Goal: Information Seeking & Learning: Learn about a topic

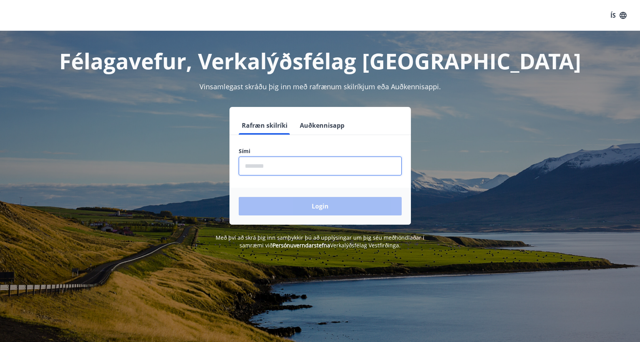
click at [283, 164] on input "phone" at bounding box center [320, 165] width 163 height 19
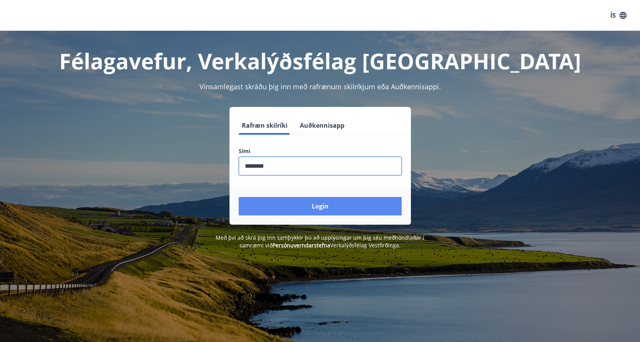
type input "********"
click at [312, 205] on button "Login" at bounding box center [320, 206] width 163 height 18
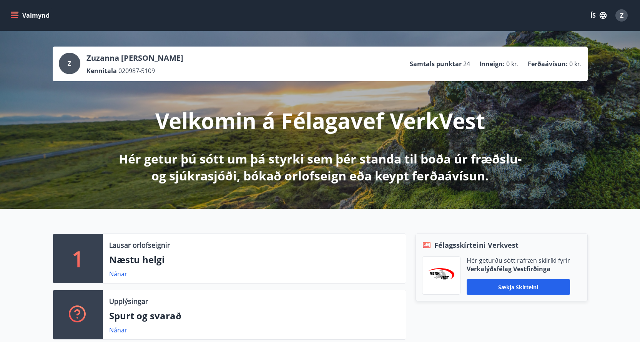
click at [597, 18] on button "ÍS" at bounding box center [598, 15] width 25 height 14
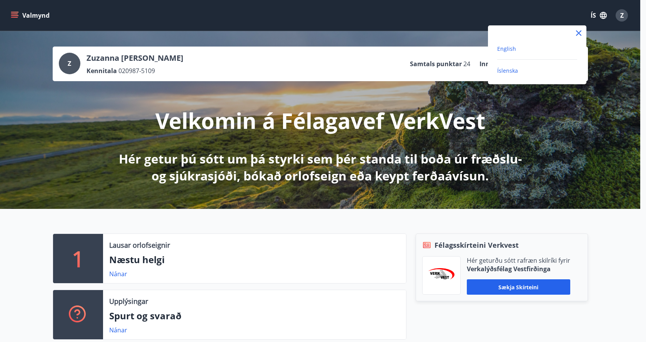
click at [506, 49] on span "English" at bounding box center [506, 48] width 19 height 7
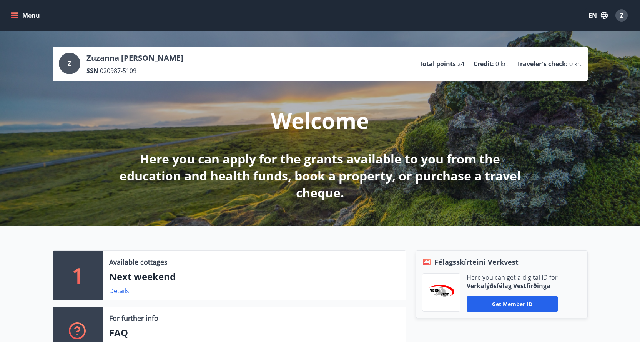
click at [14, 16] on icon "menu" at bounding box center [15, 15] width 8 height 1
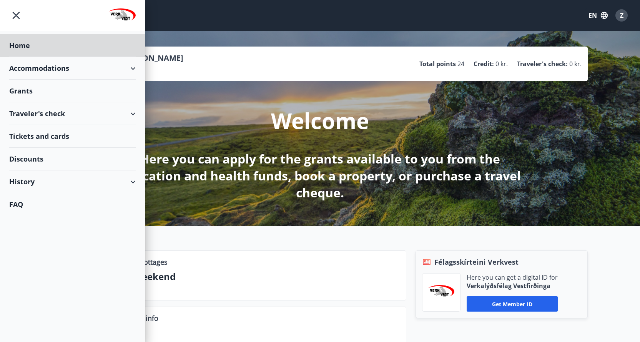
click at [17, 89] on div "Grants" at bounding box center [72, 91] width 126 height 23
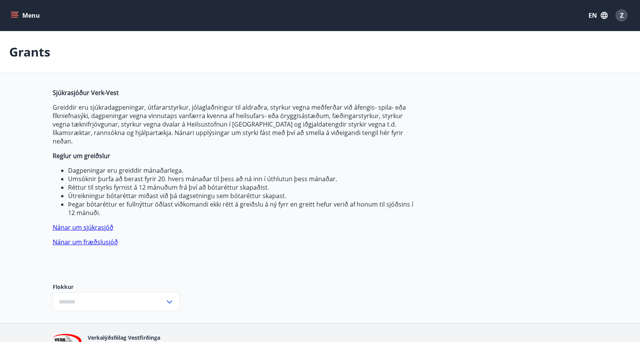
type input "***"
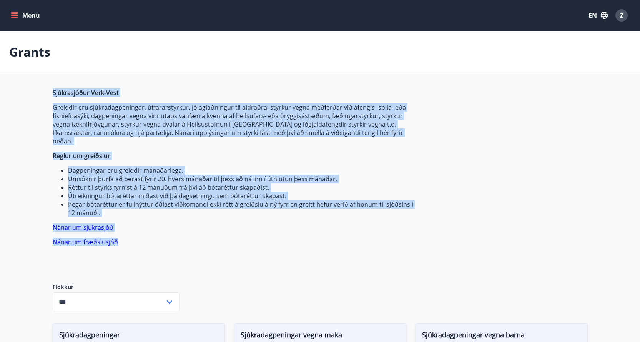
drag, startPoint x: 46, startPoint y: 93, endPoint x: 285, endPoint y: 233, distance: 277.1
copy span "Sjúkrasjóður Verk-Vest Greiddir eru sjúkradagpeningar, útfararstyrkur, jólaglað…"
click at [375, 212] on span "Sjúkrasjóður Verk-Vest Greiddir eru sjúkradagpeningar, útfararstyrkur, jólaglað…" at bounding box center [234, 167] width 363 height 158
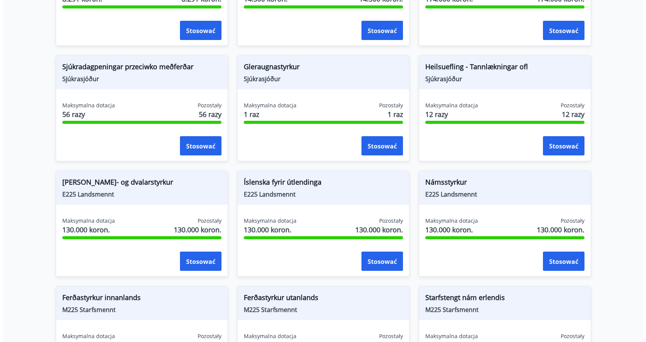
scroll to position [537, 0]
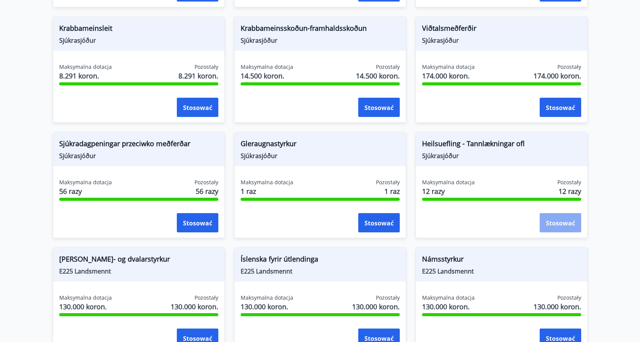
click at [554, 213] on button "Stosować" at bounding box center [561, 222] width 42 height 19
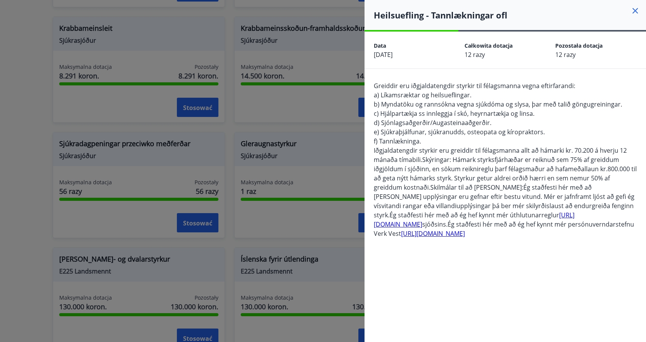
click at [440, 235] on font "https://verkvest.is/ymis_skjol/skra/827/" at bounding box center [433, 233] width 64 height 8
click at [555, 216] on font "https://verkvest.is/ymis_skjol/skra/931/" at bounding box center [474, 220] width 201 height 18
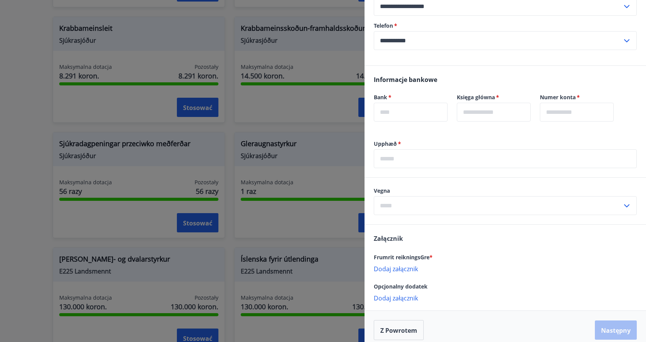
scroll to position [439, 0]
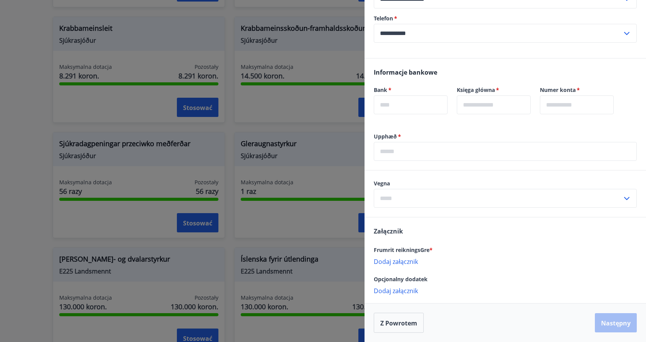
click at [622, 199] on icon at bounding box center [626, 198] width 9 height 9
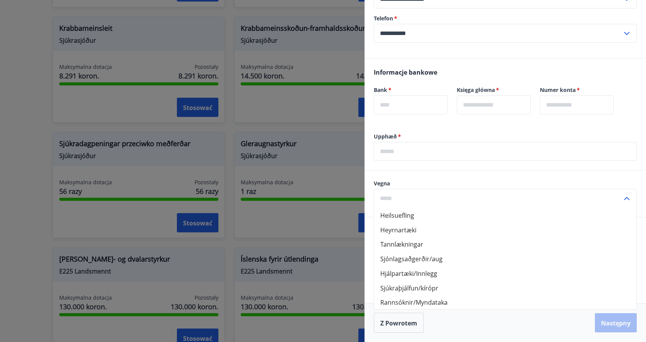
click at [437, 240] on li "Tannlækningar" at bounding box center [505, 243] width 262 height 15
type input "**********"
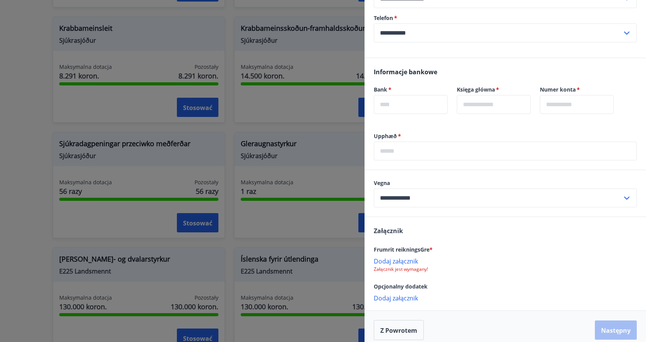
scroll to position [447, 0]
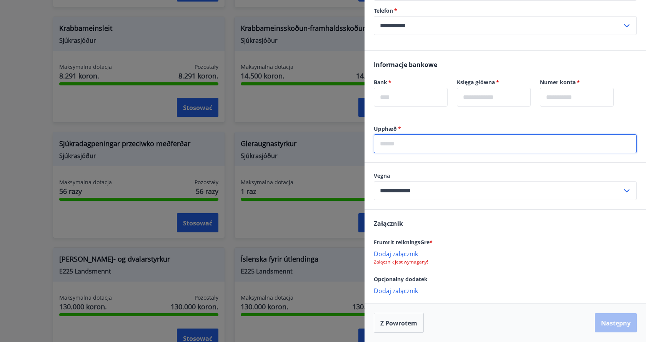
click at [467, 148] on input "text" at bounding box center [505, 143] width 263 height 19
click at [462, 123] on div "Informacje bankowe Bank   * ​ Księga główna   * ​ Numer konta   * ​" at bounding box center [504, 88] width 281 height 74
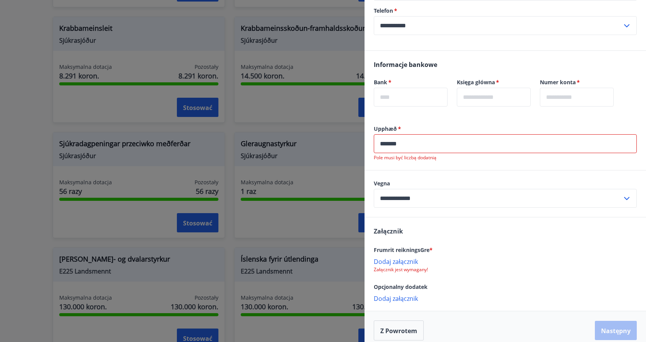
click at [420, 147] on input "*******" at bounding box center [505, 143] width 263 height 19
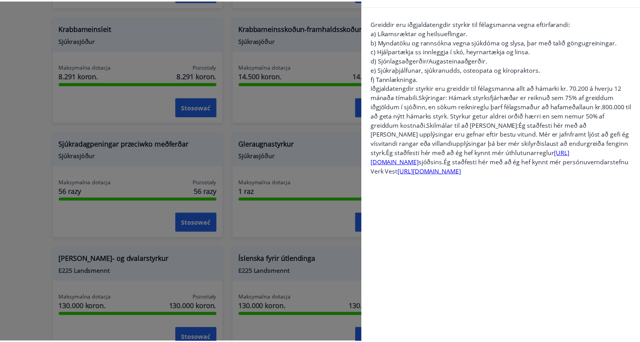
scroll to position [0, 0]
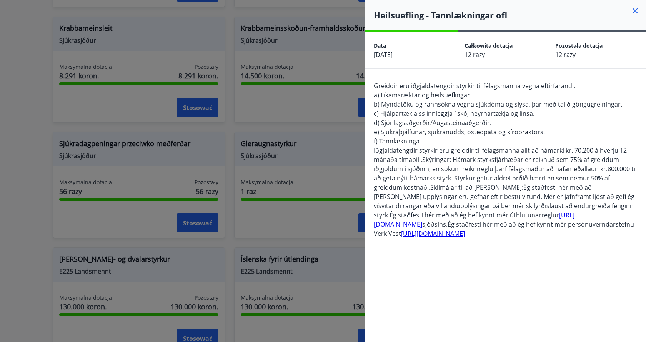
type input "****"
click at [630, 9] on icon at bounding box center [634, 10] width 9 height 9
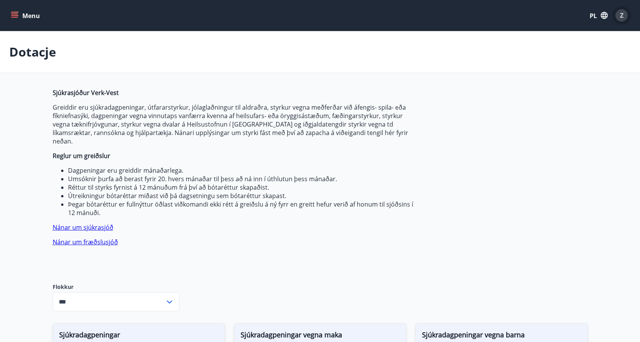
click at [622, 18] on font "Z" at bounding box center [621, 15] width 3 height 8
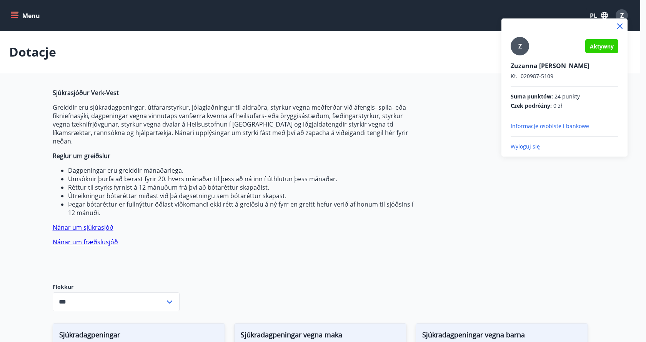
click at [14, 13] on div at bounding box center [323, 171] width 646 height 342
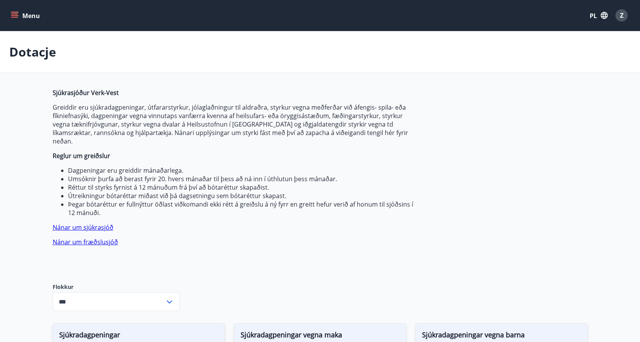
click at [17, 19] on icon "menu" at bounding box center [15, 16] width 8 height 8
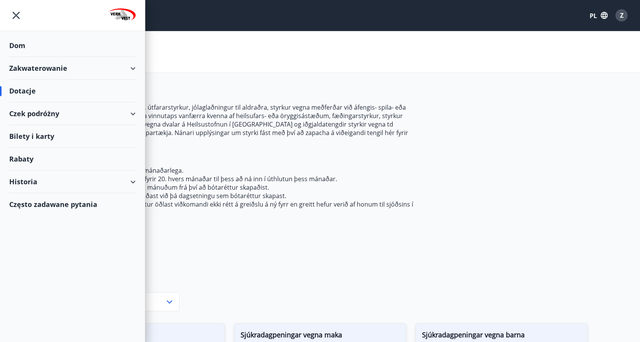
click at [69, 118] on div "Czek podróżny" at bounding box center [72, 113] width 126 height 23
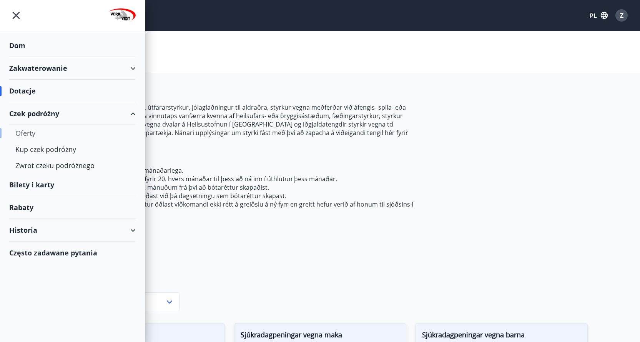
click at [26, 131] on font "Oferty" at bounding box center [25, 132] width 20 height 9
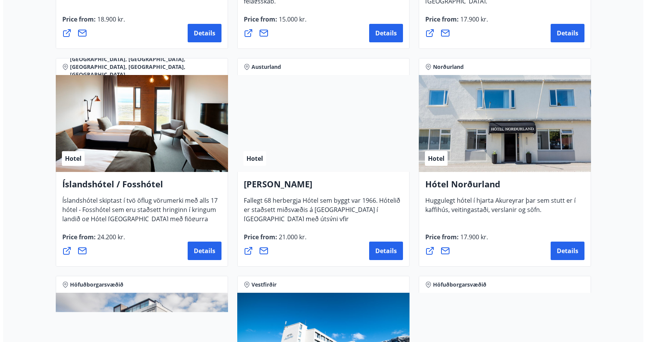
scroll to position [961, 0]
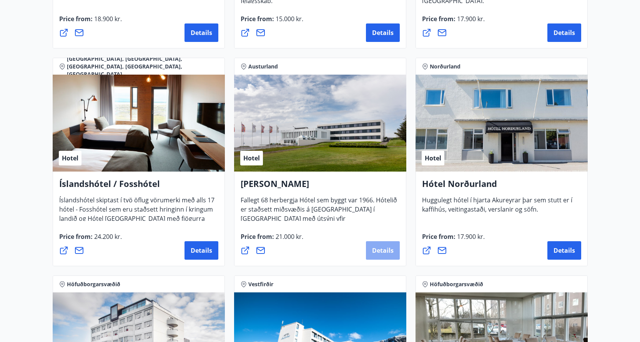
click at [373, 249] on span "Details" at bounding box center [383, 250] width 22 height 8
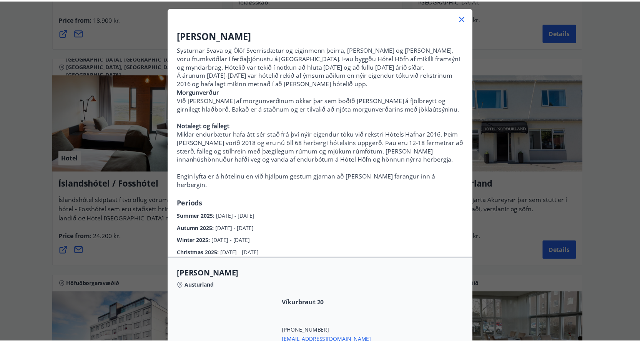
scroll to position [38, 0]
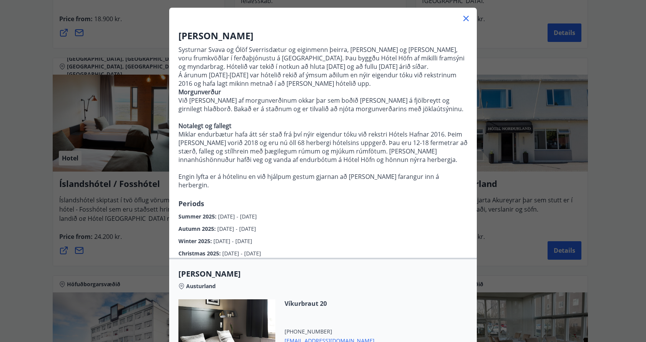
click at [464, 15] on icon at bounding box center [465, 18] width 9 height 9
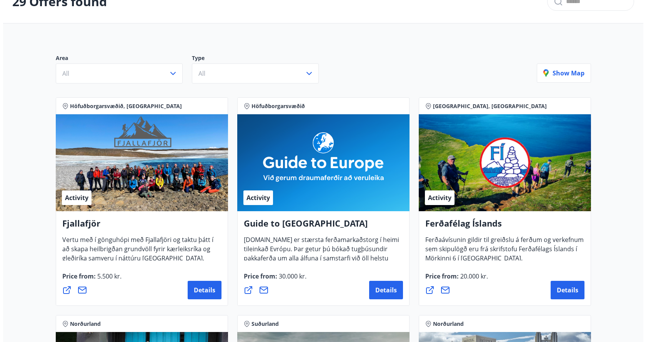
scroll to position [0, 0]
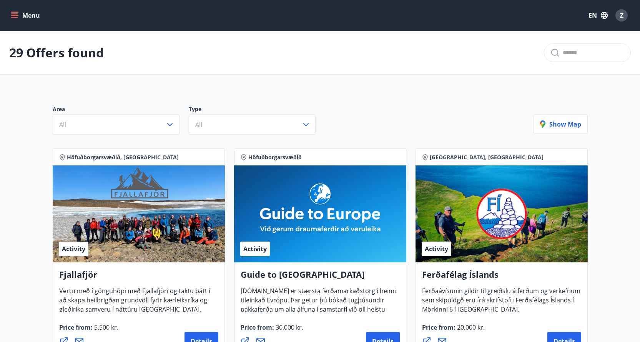
click at [631, 15] on div "Menu EN Z" at bounding box center [320, 15] width 640 height 31
click at [625, 17] on div "Z" at bounding box center [621, 15] width 12 height 12
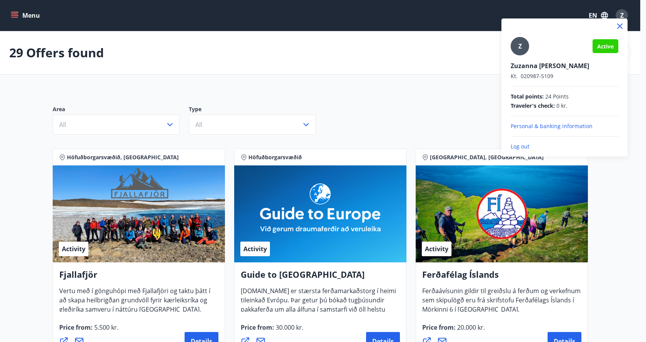
click at [514, 145] on p "Log out" at bounding box center [565, 147] width 108 height 8
